Goal: Task Accomplishment & Management: Manage account settings

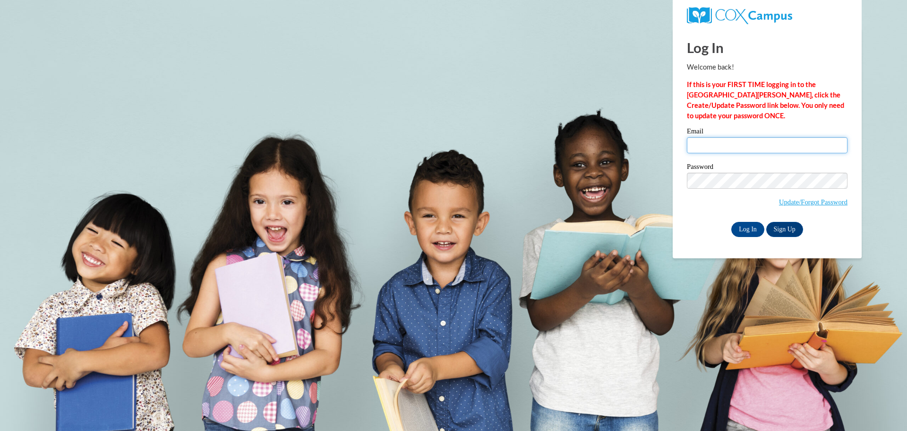
click at [714, 145] on input "Email" at bounding box center [767, 145] width 161 height 16
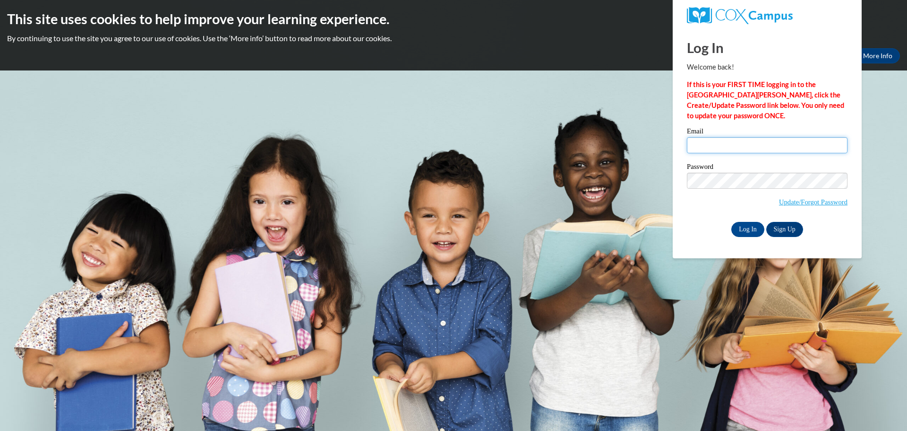
type input "kathi.boyette@gmail.com"
click at [747, 228] on input "Log In" at bounding box center [748, 229] width 33 height 15
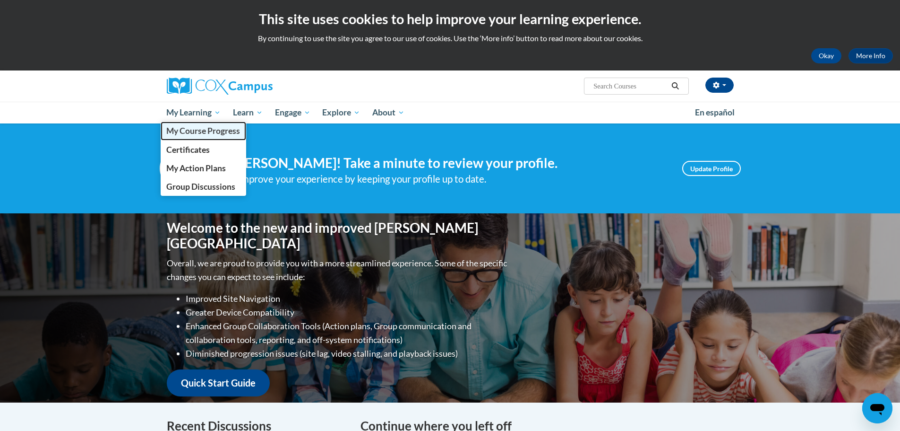
click at [207, 131] on span "My Course Progress" at bounding box center [203, 131] width 74 height 10
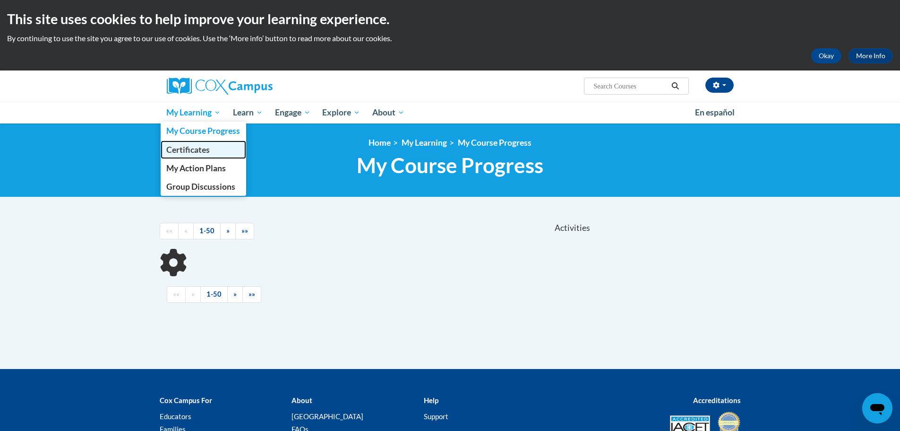
click at [205, 153] on span "Certificates" at bounding box center [187, 150] width 43 height 10
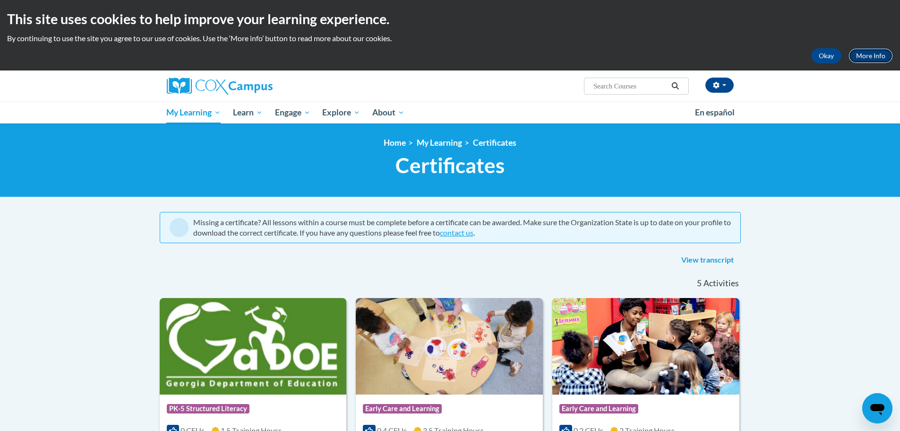
click at [876, 56] on link "More Info" at bounding box center [871, 55] width 44 height 15
